Goal: Browse casually: Explore the website without a specific task or goal

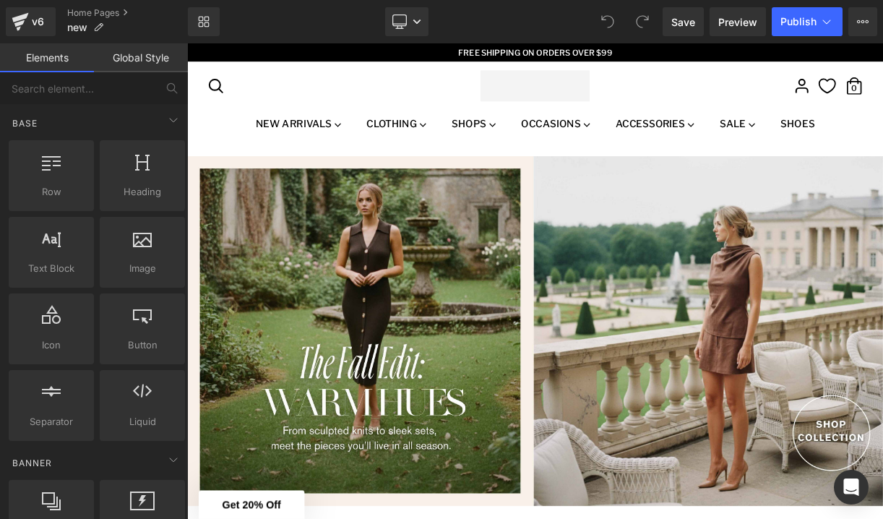
click at [793, 120] on div "Search Search Search our store Close search Search Search Search our store Clos…" at bounding box center [624, 96] width 831 height 61
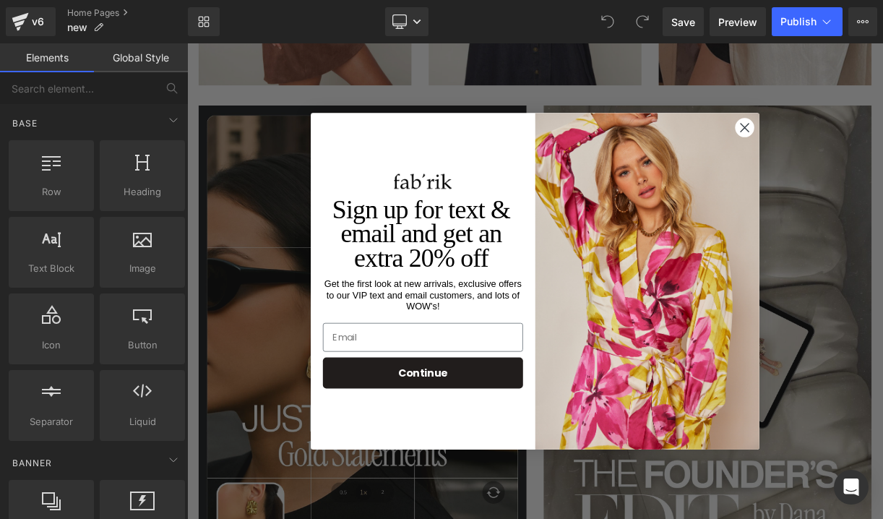
scroll to position [969, 0]
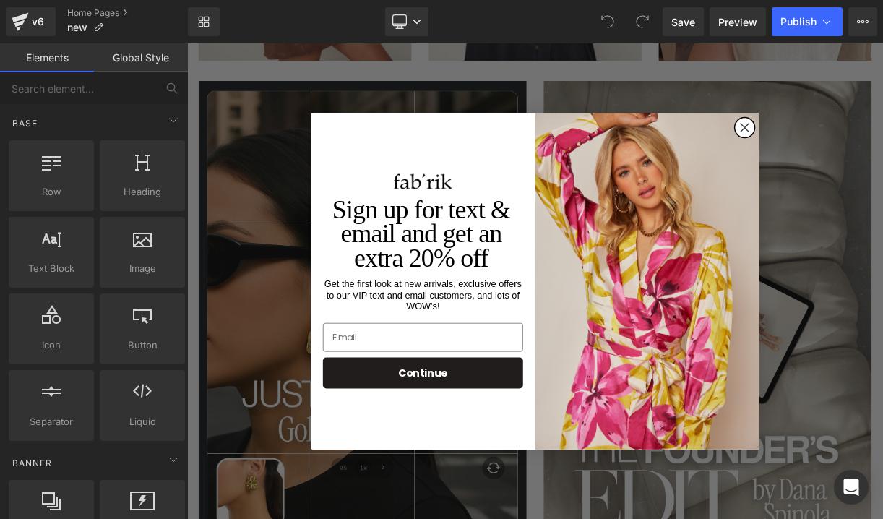
click at [882, 146] on icon "Close dialog" at bounding box center [888, 150] width 10 height 10
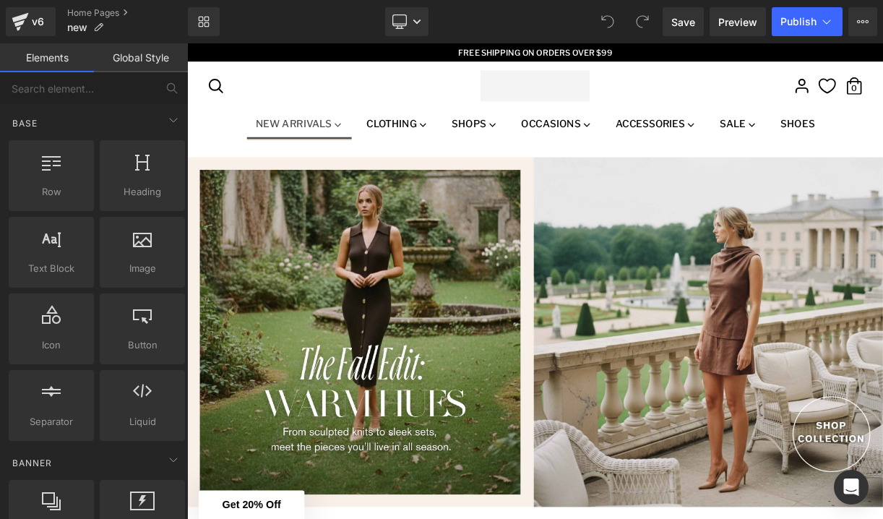
scroll to position [0, 0]
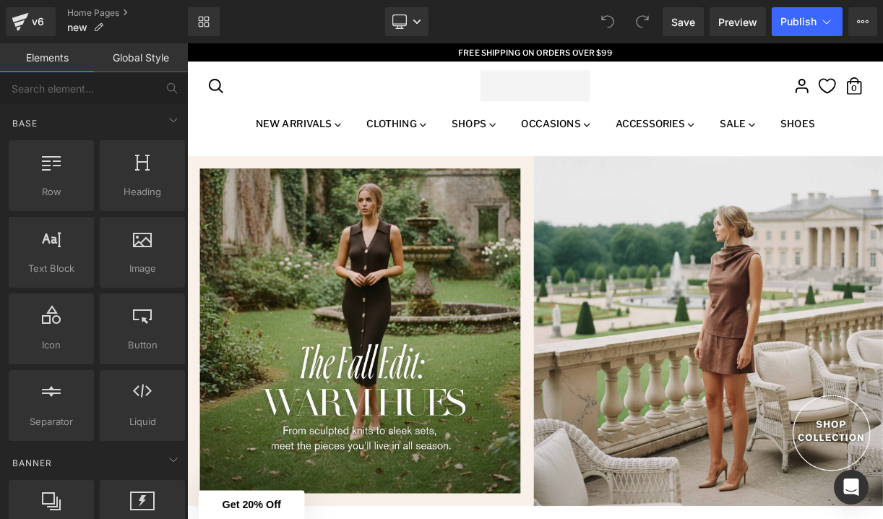
click at [231, 139] on ul "New Arrivals New Arrivals New To Sale Early Exclusives New Dresses TOP 10 OF SU…" at bounding box center [624, 149] width 831 height 27
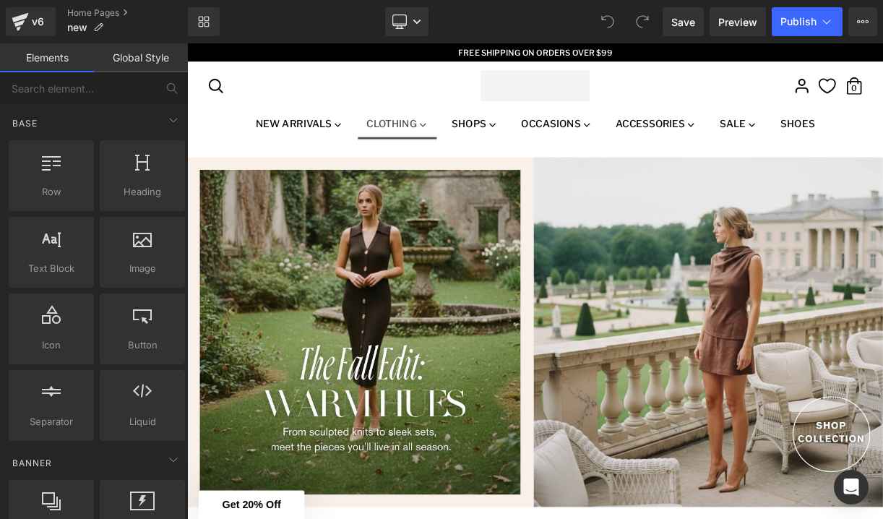
click at [453, 150] on link "Clothing" at bounding box center [452, 150] width 100 height 29
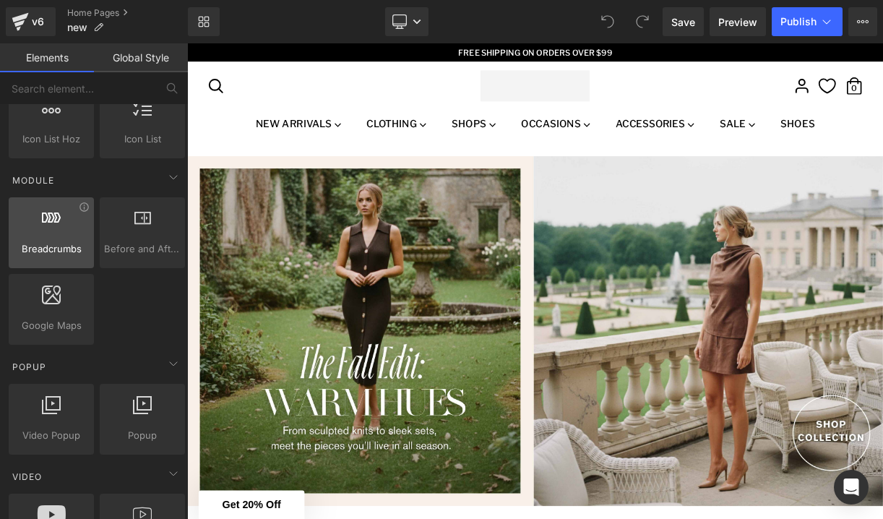
scroll to position [713, 0]
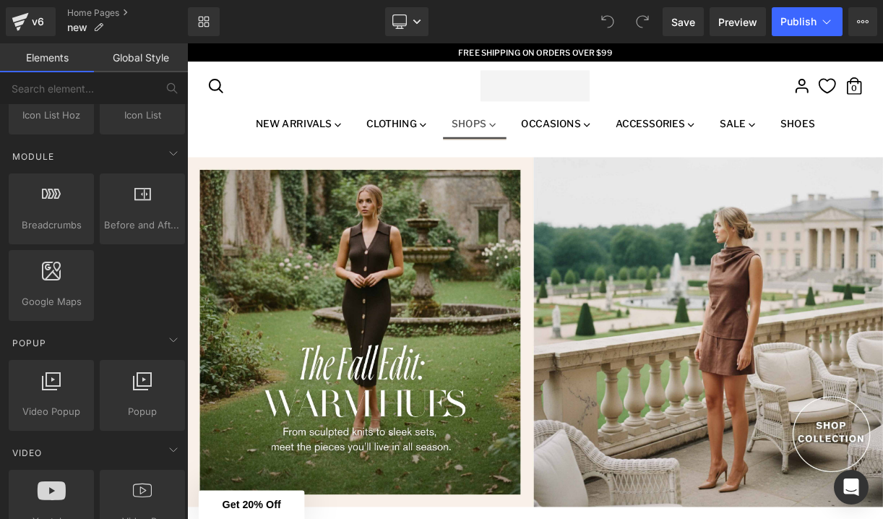
click at [551, 147] on link "Shops" at bounding box center [548, 150] width 79 height 29
click at [477, 144] on icon at bounding box center [483, 145] width 13 height 13
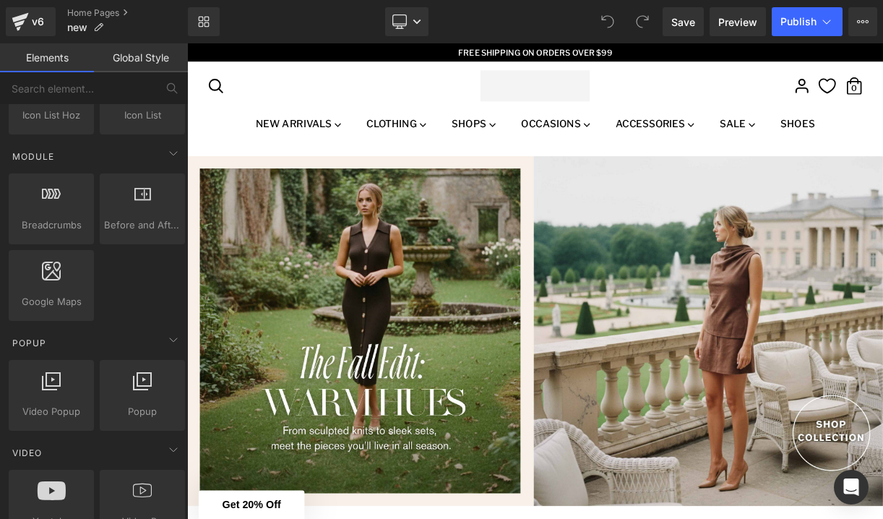
click at [137, 63] on link "Global Style" at bounding box center [141, 57] width 94 height 29
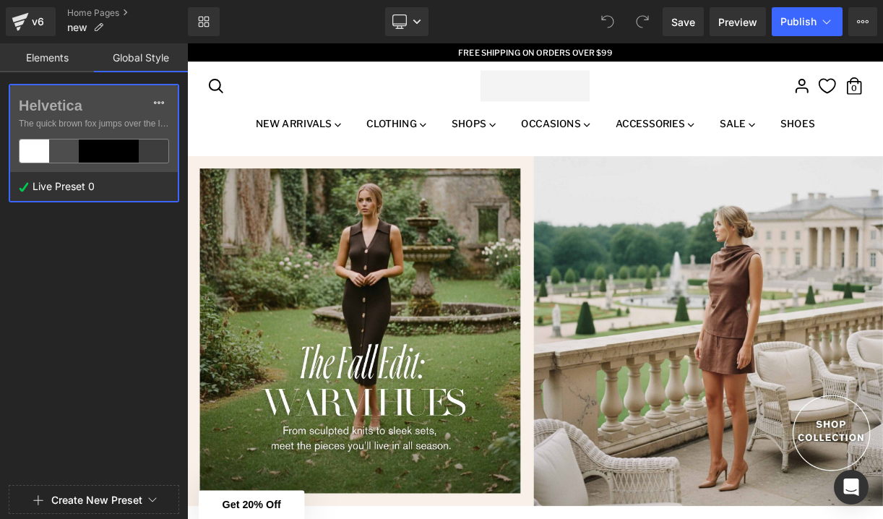
click at [46, 72] on link "Elements" at bounding box center [47, 57] width 94 height 29
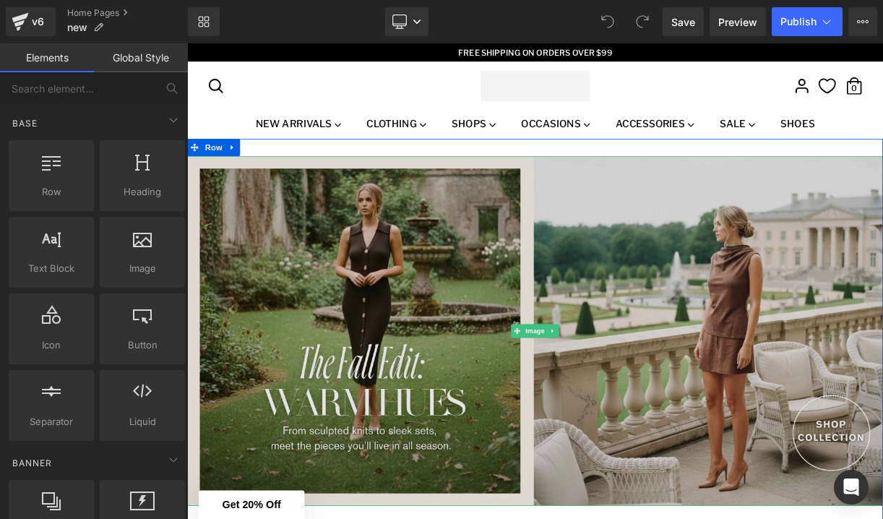
scroll to position [0, 0]
click at [348, 209] on img at bounding box center [624, 404] width 874 height 439
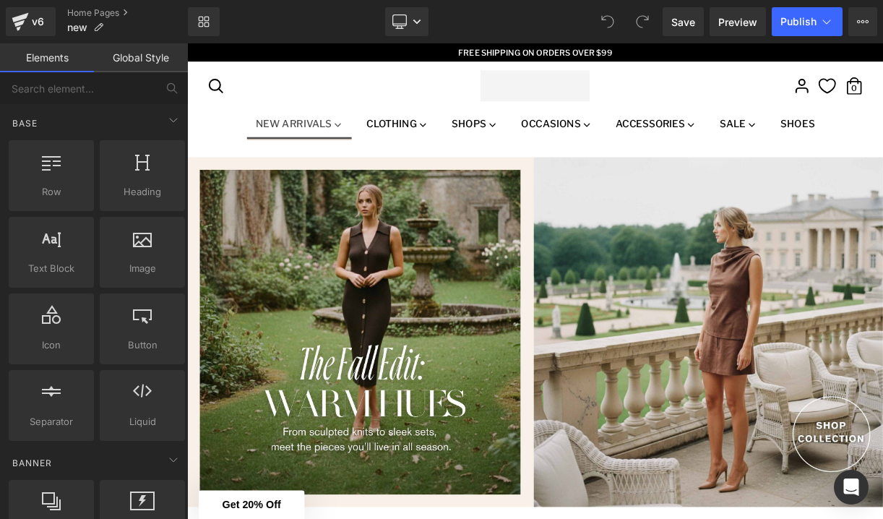
click at [307, 144] on link "New Arrivals" at bounding box center [328, 150] width 132 height 29
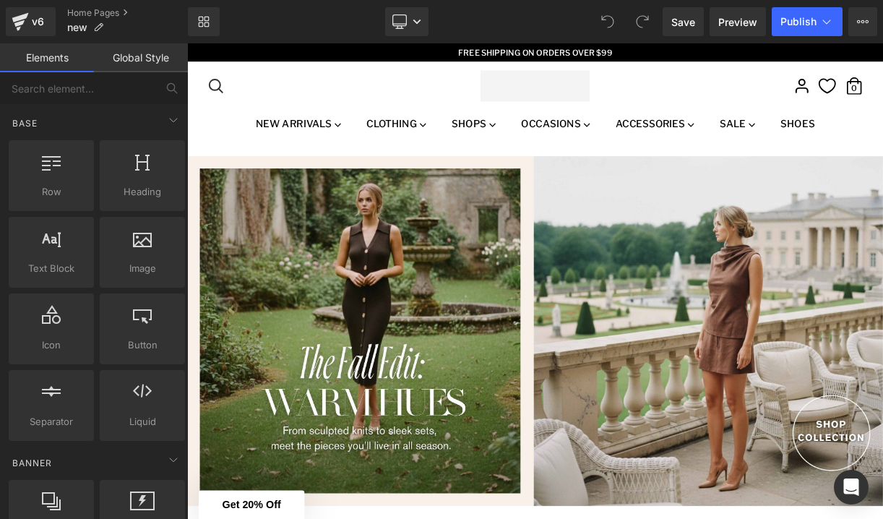
click at [233, 105] on icon "Search" at bounding box center [223, 97] width 22 height 22
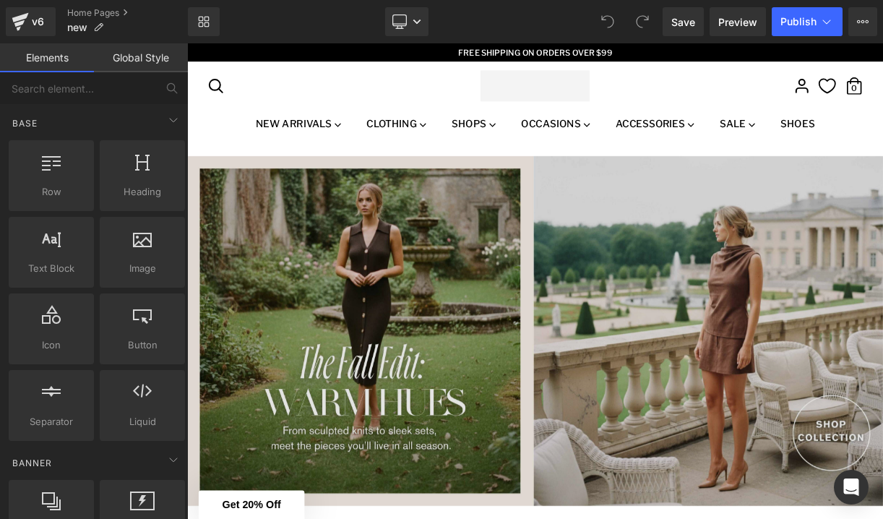
click at [267, 267] on img at bounding box center [624, 404] width 874 height 439
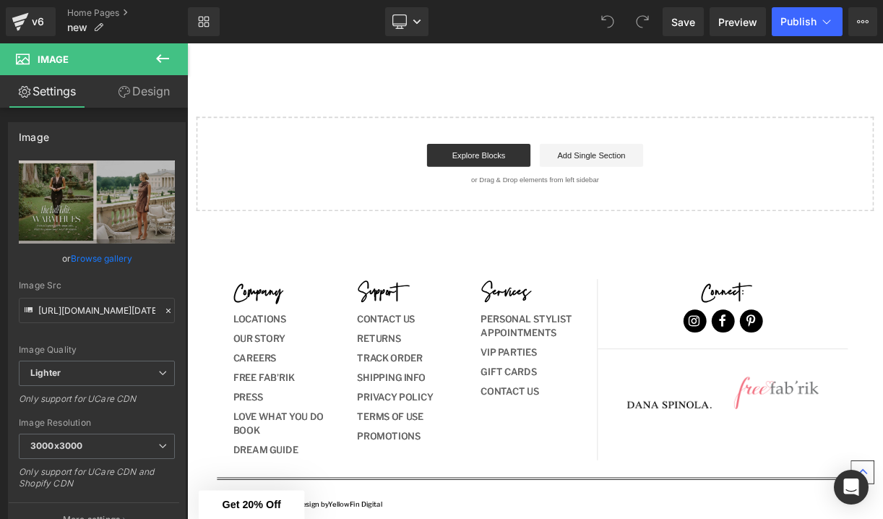
scroll to position [2460, 0]
